Goal: Task Accomplishment & Management: Use online tool/utility

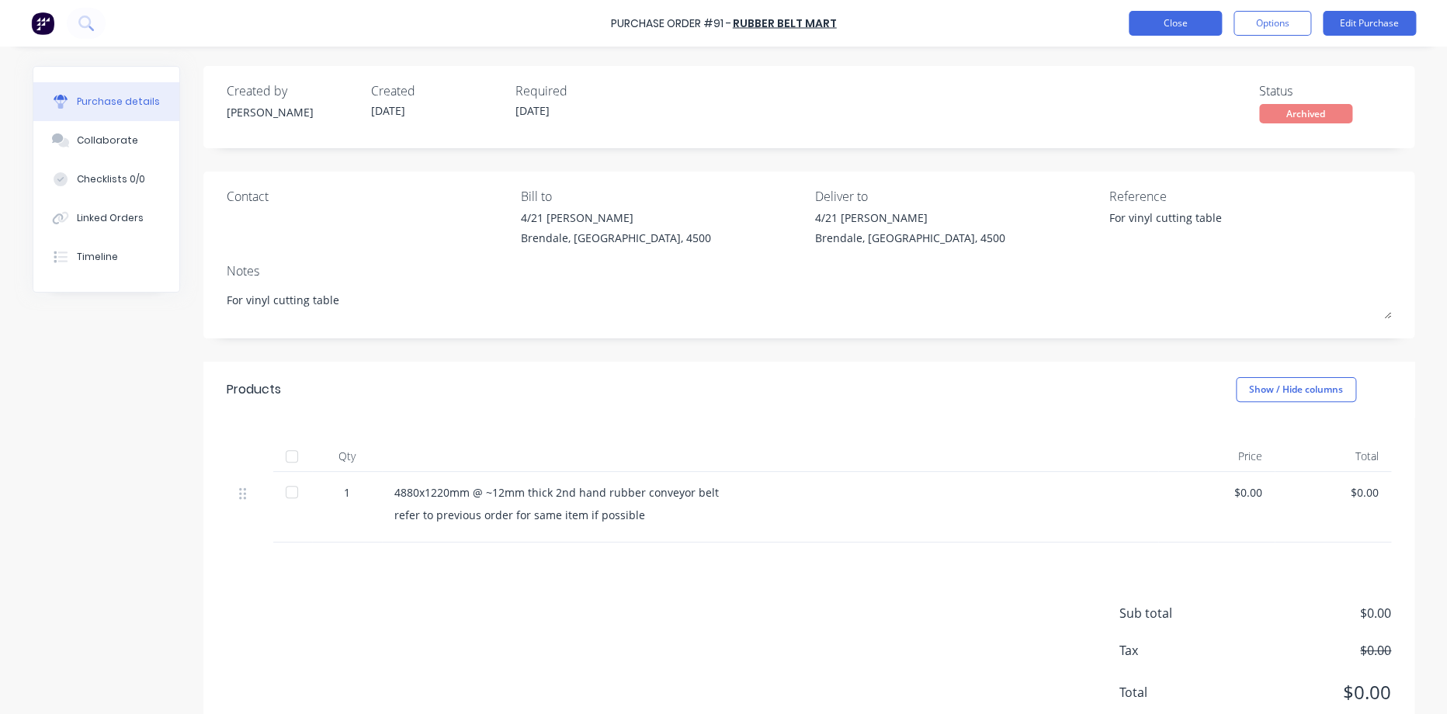
click at [1167, 30] on button "Close" at bounding box center [1175, 23] width 93 height 25
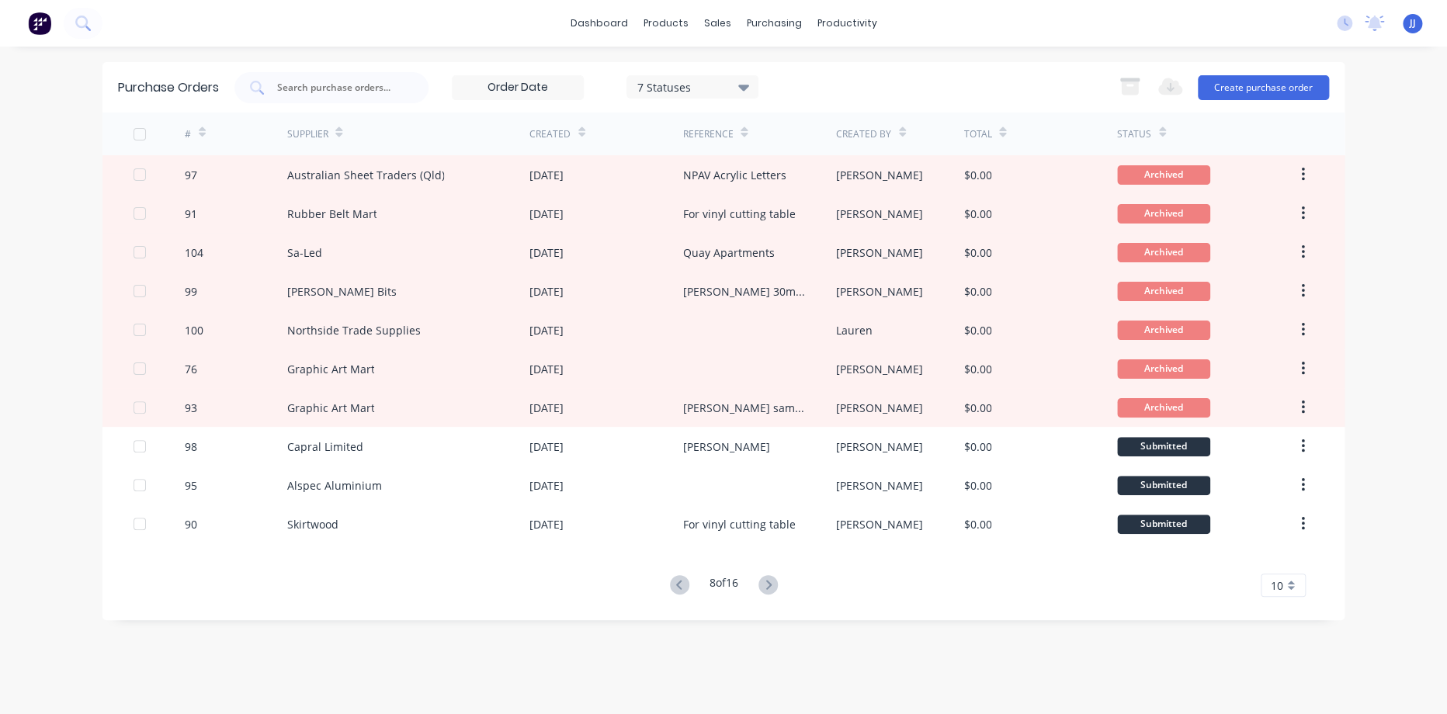
click at [661, 594] on div "8 of 16 10 5 10 15 20 25 30 35" at bounding box center [723, 586] width 1242 height 23
click at [678, 587] on icon at bounding box center [679, 584] width 19 height 19
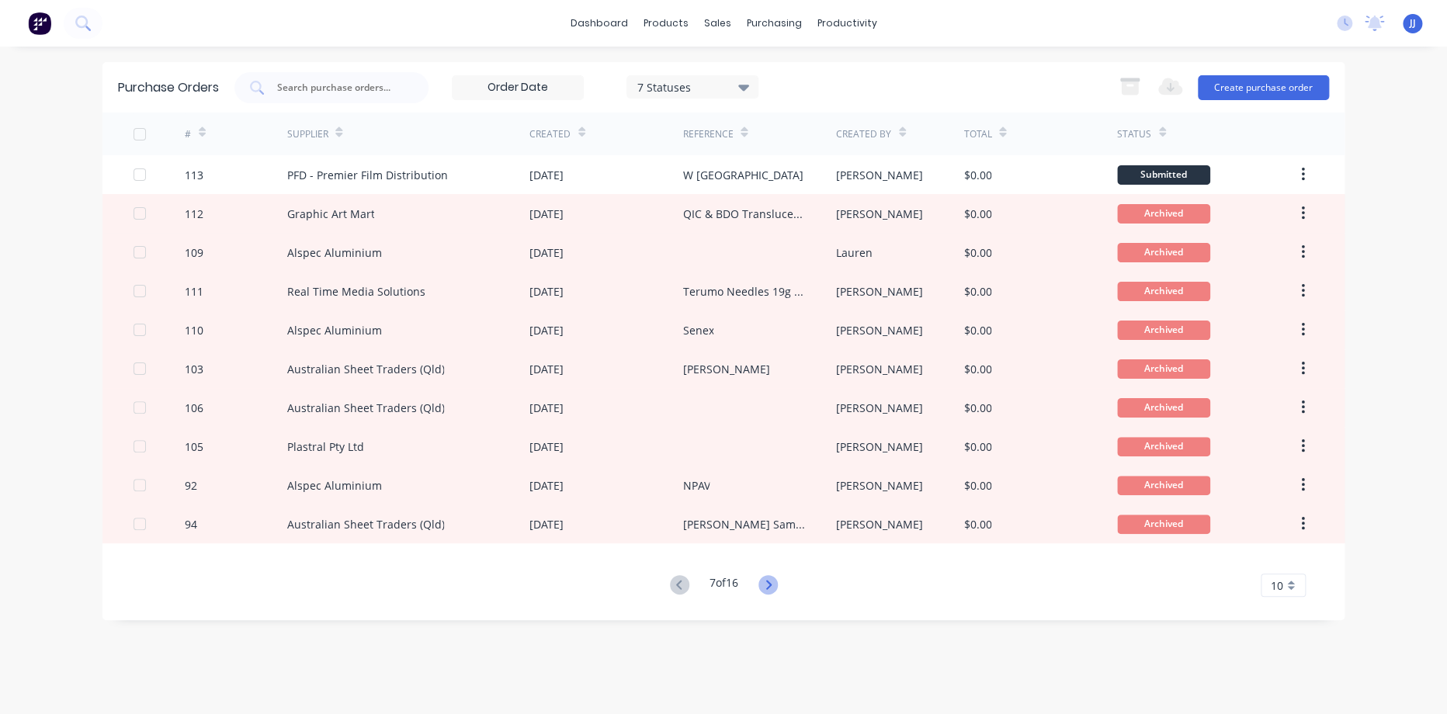
click at [760, 585] on icon at bounding box center [768, 584] width 19 height 19
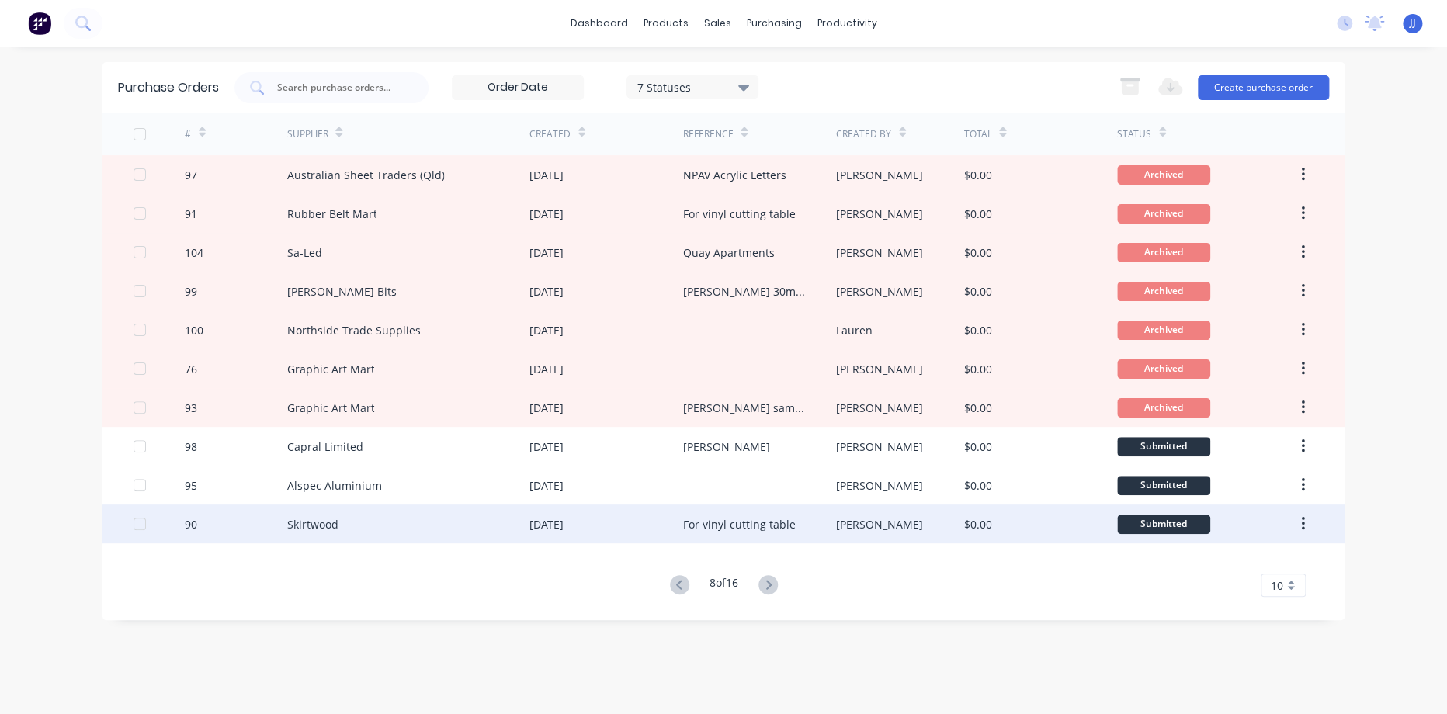
click at [749, 516] on div "For vinyl cutting table" at bounding box center [739, 524] width 113 height 16
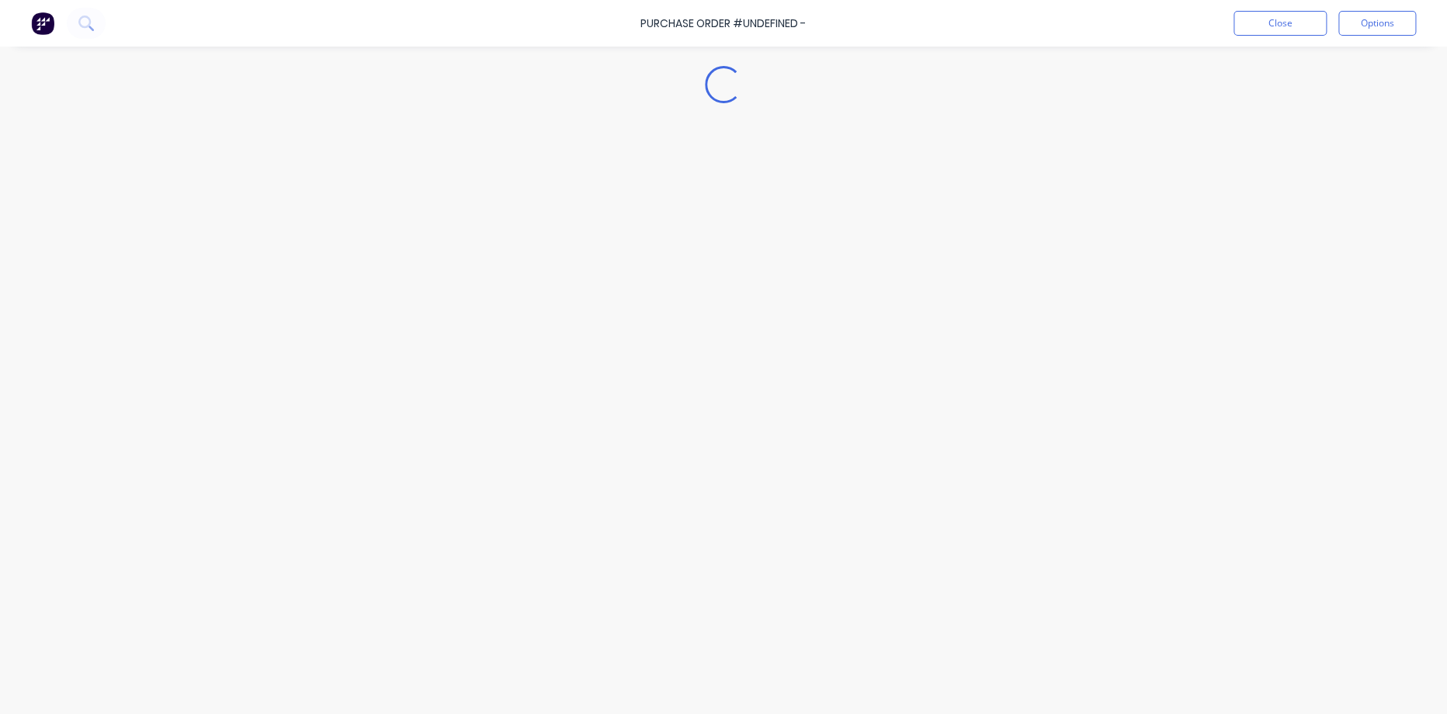
type textarea "x"
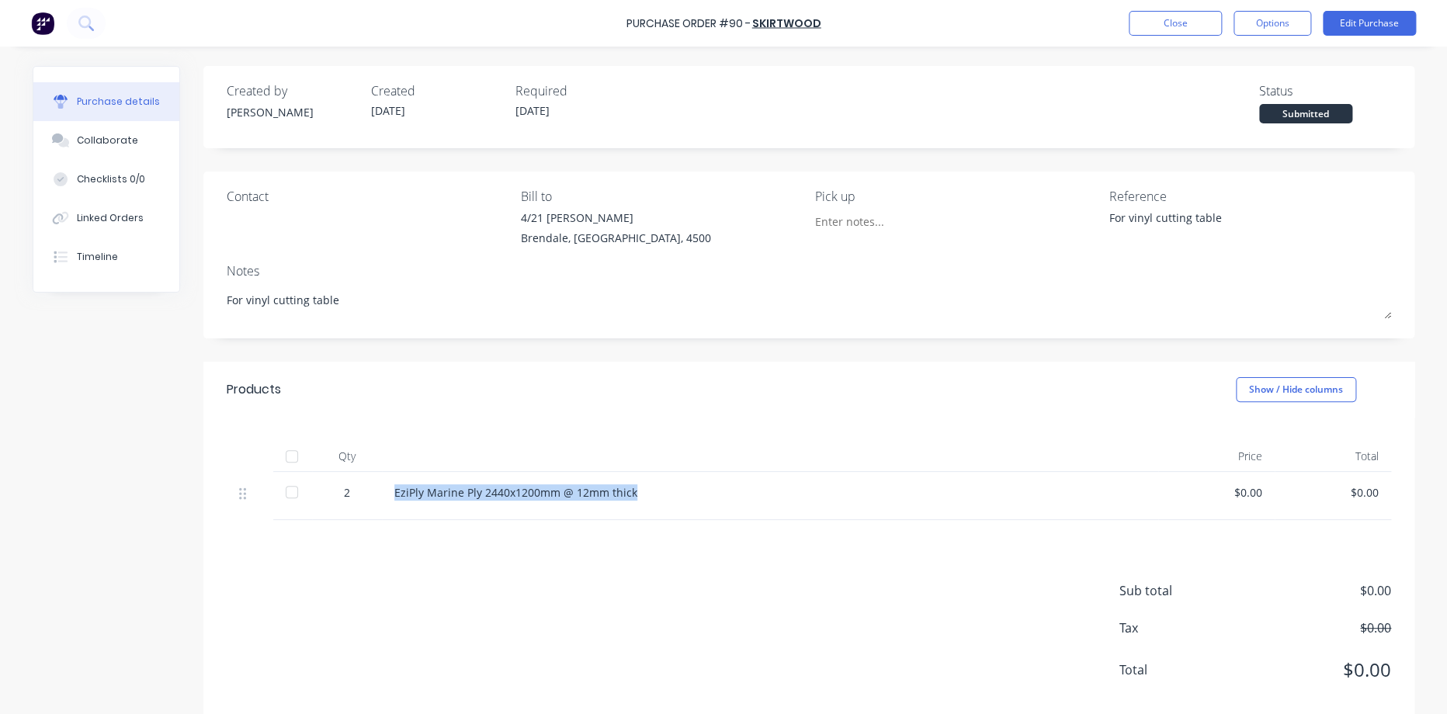
drag, startPoint x: 390, startPoint y: 491, endPoint x: 655, endPoint y: 491, distance: 265.6
click at [655, 491] on div "EziPly Marine Ply 2440x1200mm @ 12mm thick" at bounding box center [770, 493] width 752 height 16
copy div "EziPly Marine Ply 2440x1200mm @ 12mm thick"
